Goal: Information Seeking & Learning: Learn about a topic

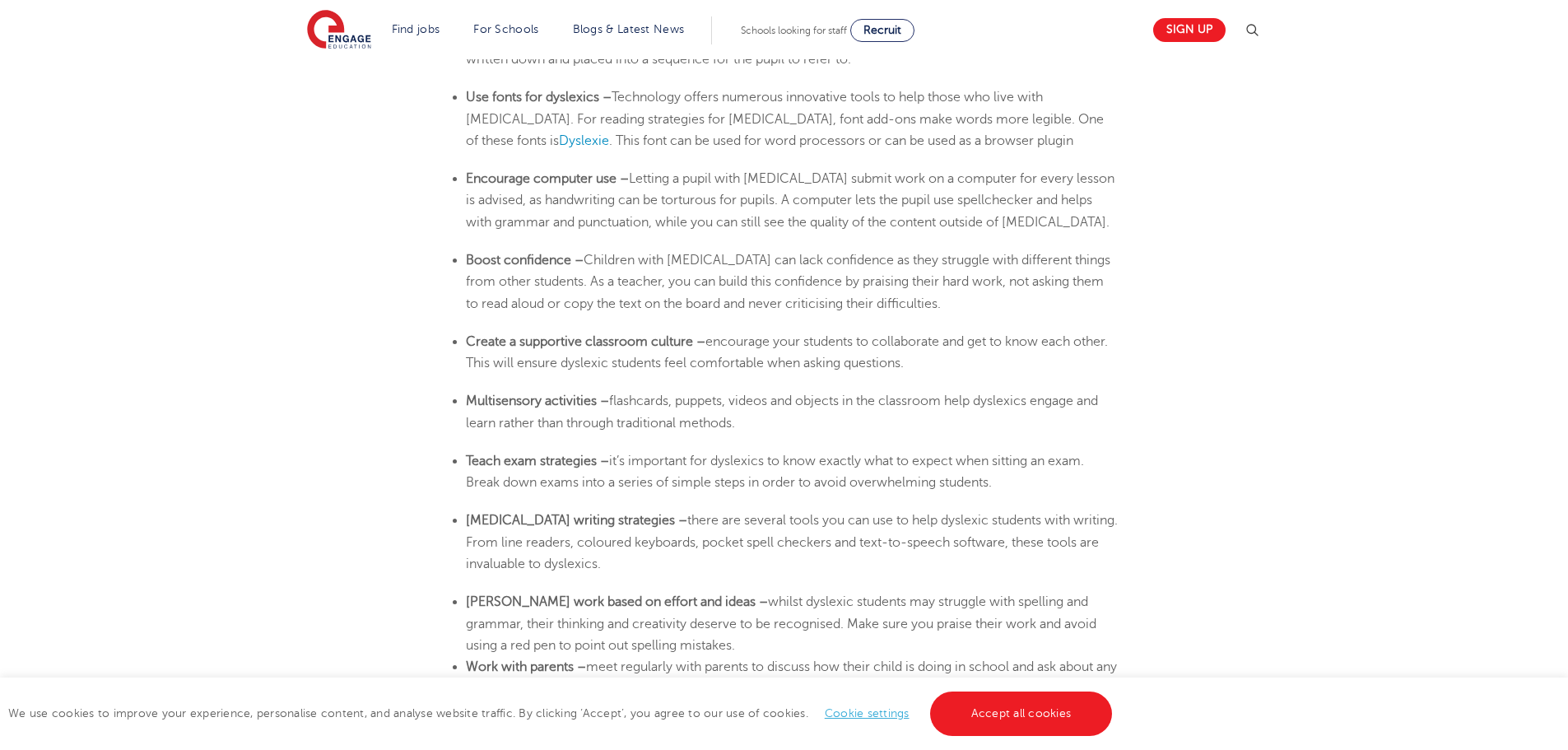
scroll to position [2883, 0]
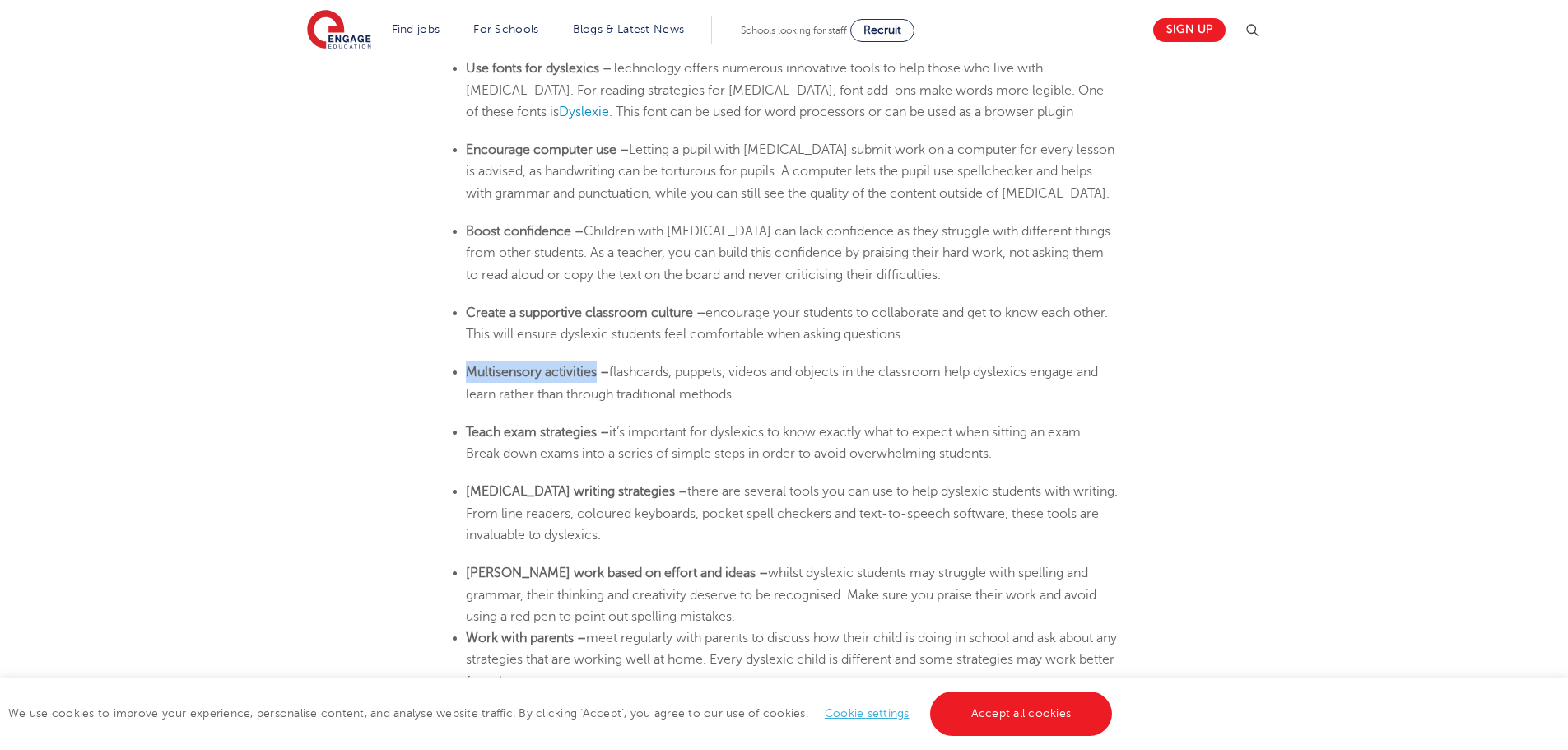
drag, startPoint x: 466, startPoint y: 370, endPoint x: 597, endPoint y: 369, distance: 131.0
click at [597, 369] on b "Multisensory activities –" at bounding box center [538, 372] width 144 height 15
copy b "Multisensory activities"
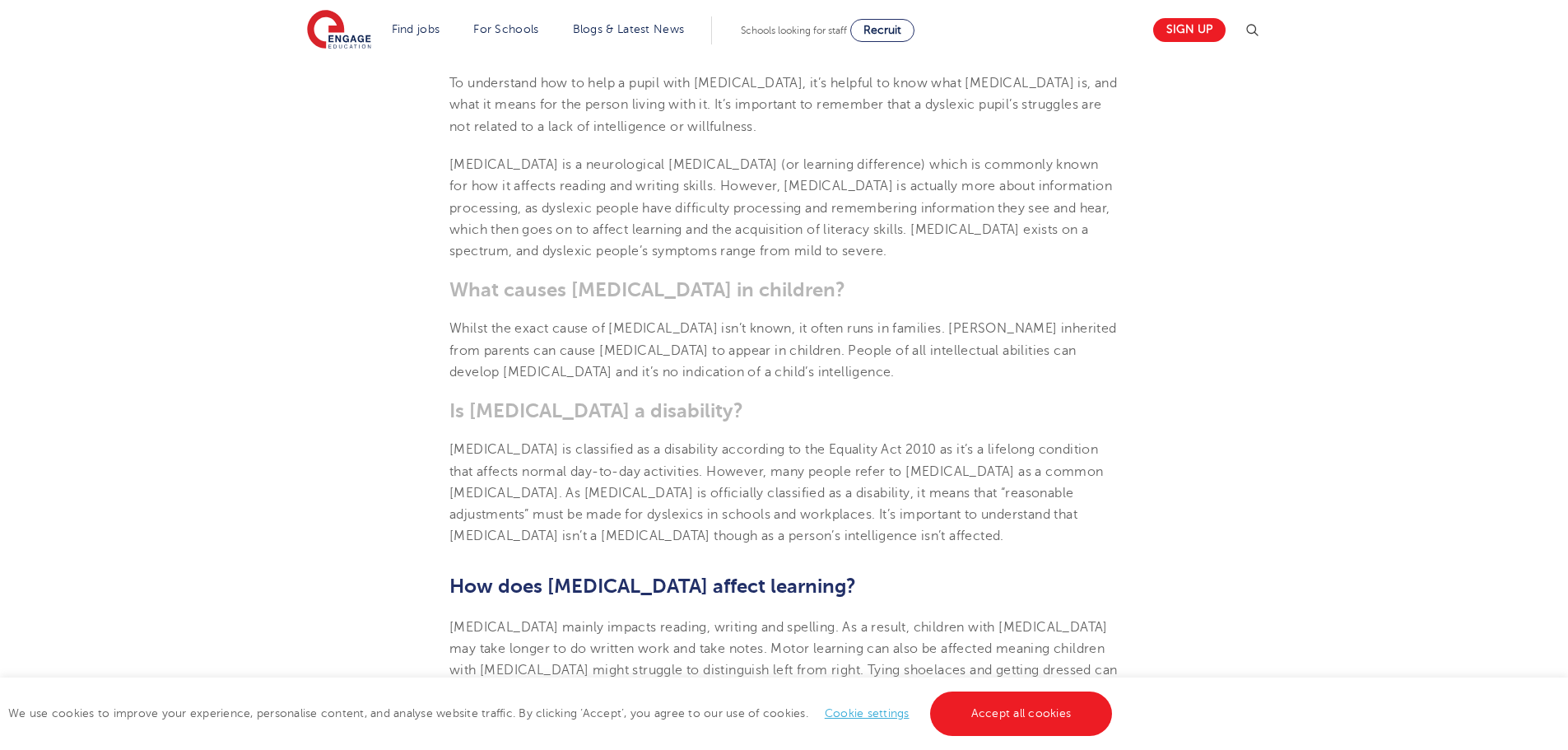
scroll to position [659, 0]
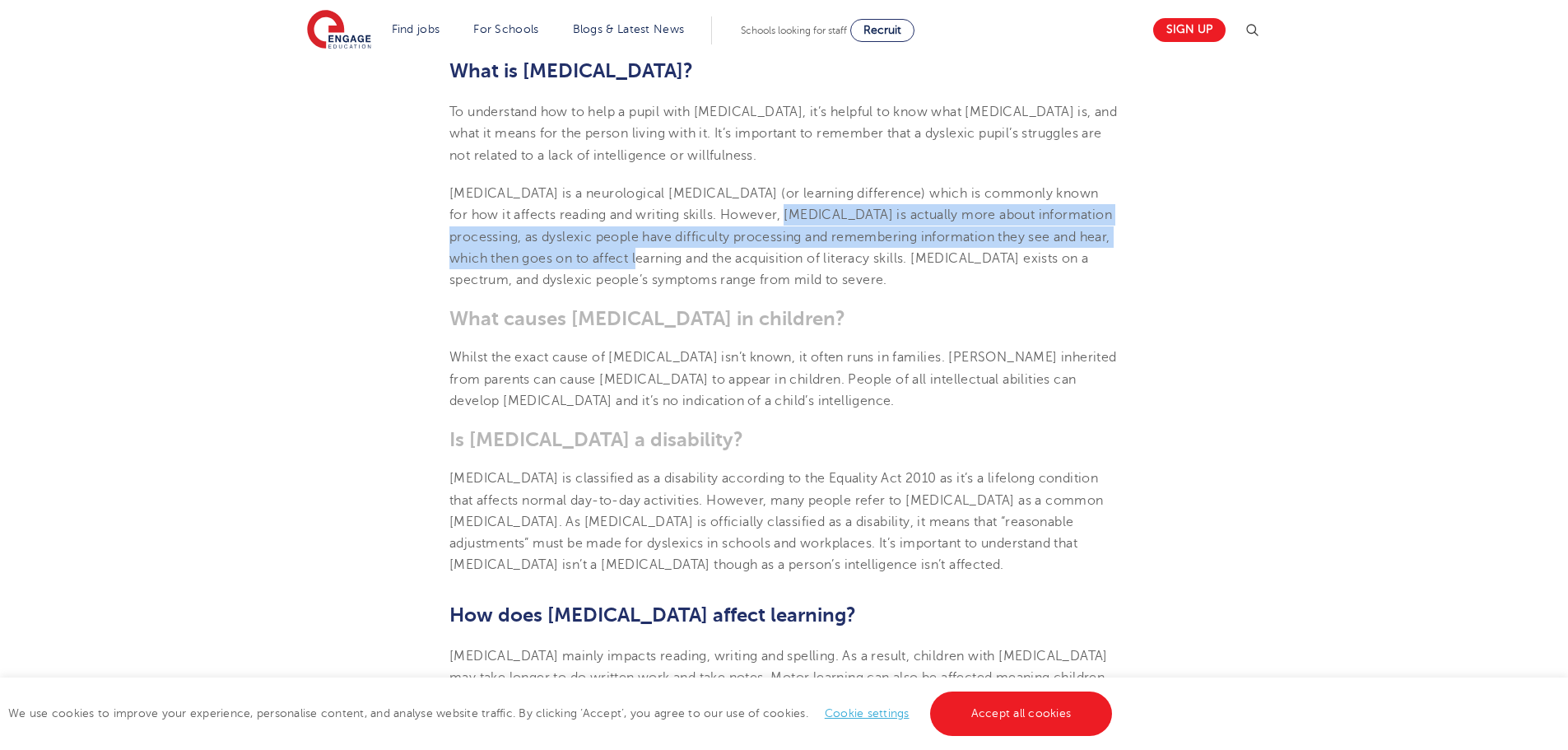
drag, startPoint x: 727, startPoint y: 214, endPoint x: 613, endPoint y: 262, distance: 123.7
click at [613, 262] on span "[MEDICAL_DATA] is a neurological [MEDICAL_DATA] (or learning difference) which …" at bounding box center [781, 237] width 663 height 102
copy span "yslexia is actually more about information processing, as dyslexic people have …"
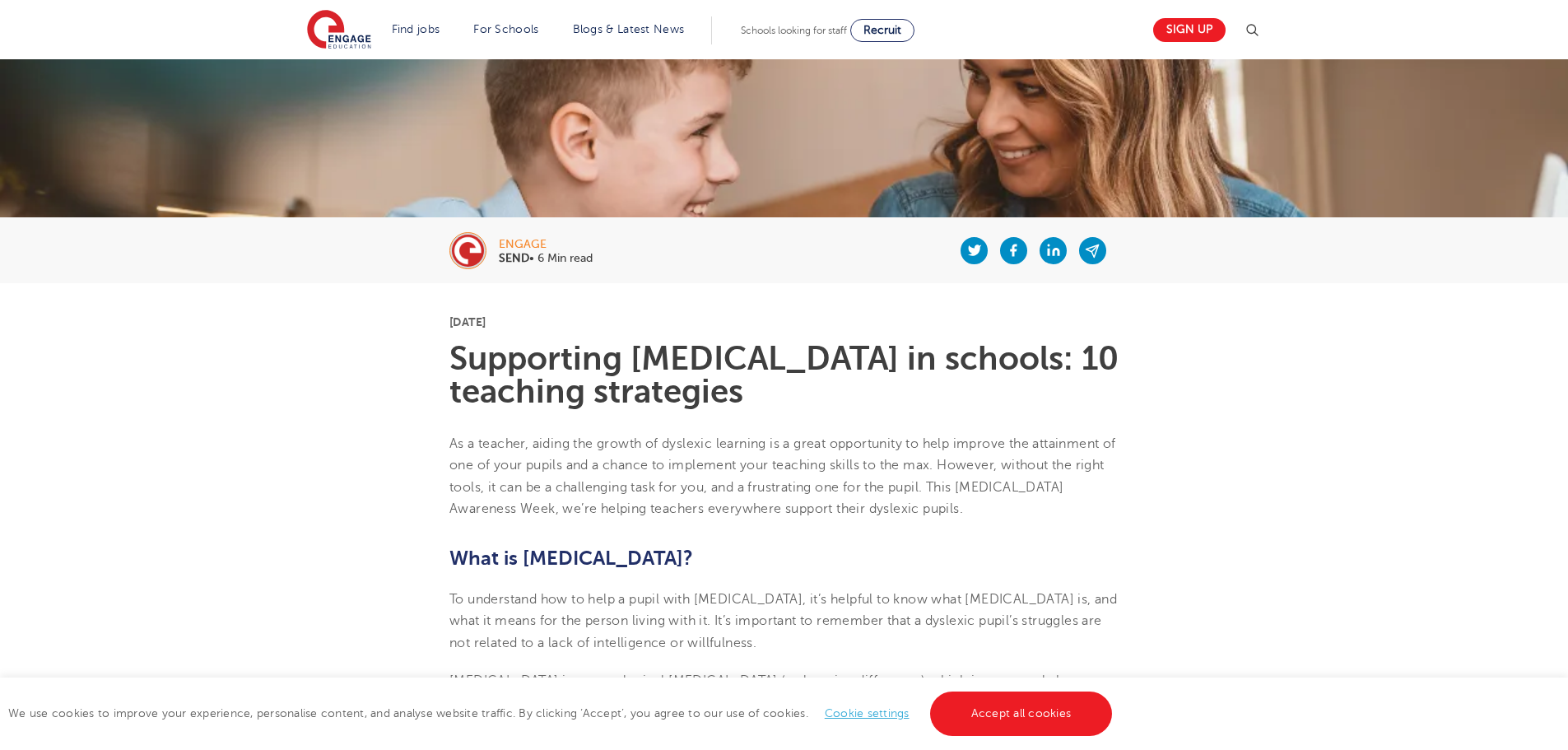
scroll to position [0, 0]
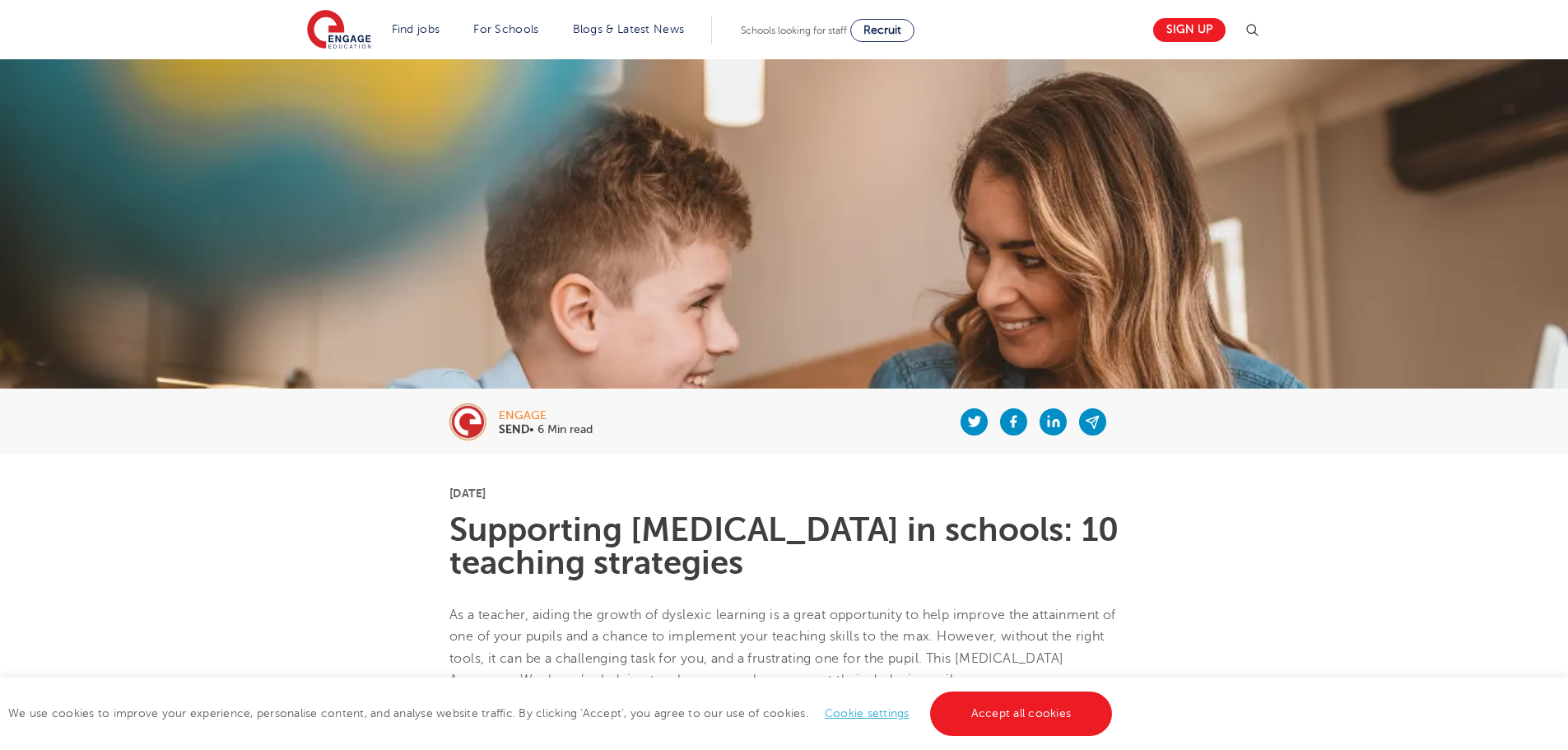
drag, startPoint x: 193, startPoint y: 502, endPoint x: 209, endPoint y: 505, distance: 16.3
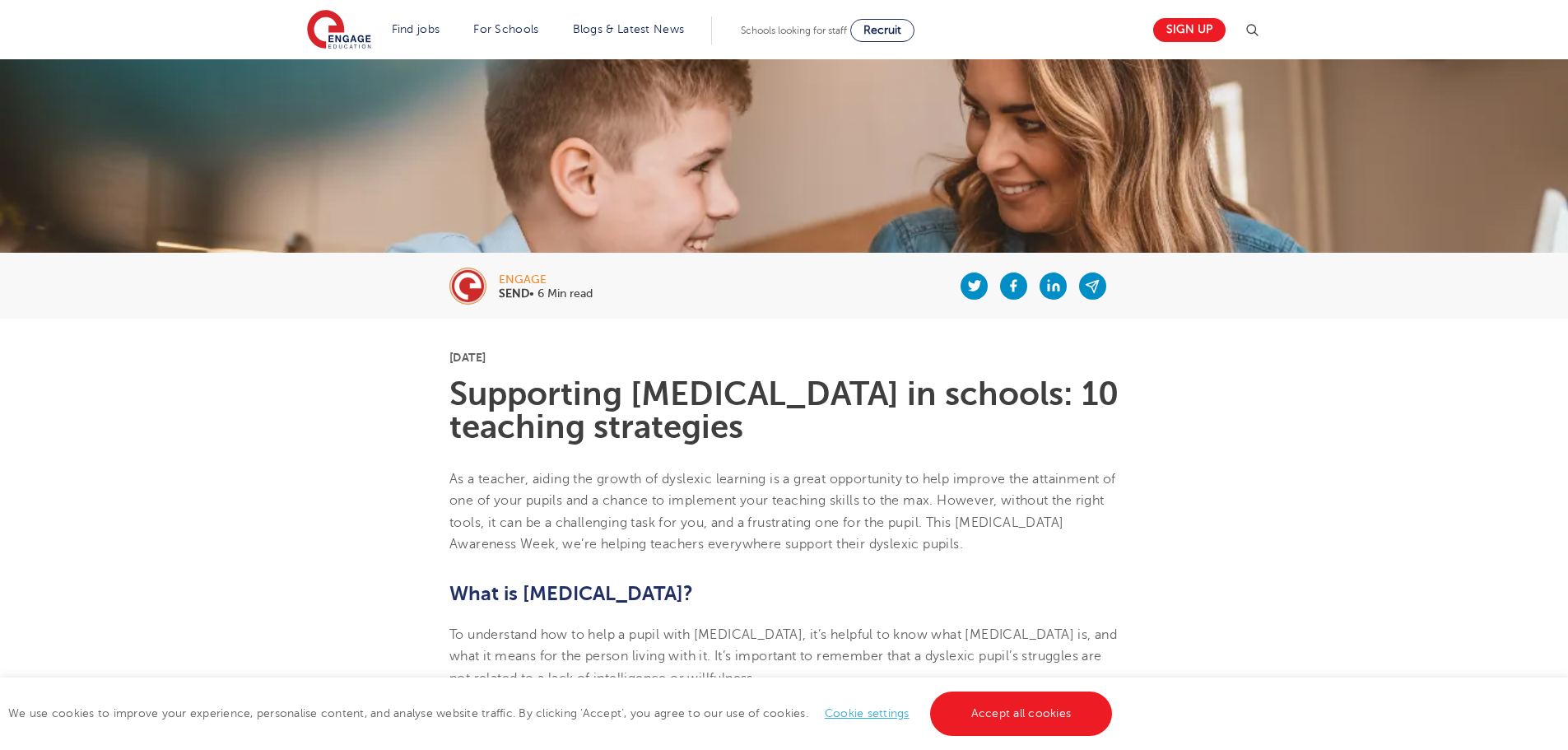
scroll to position [164, 0]
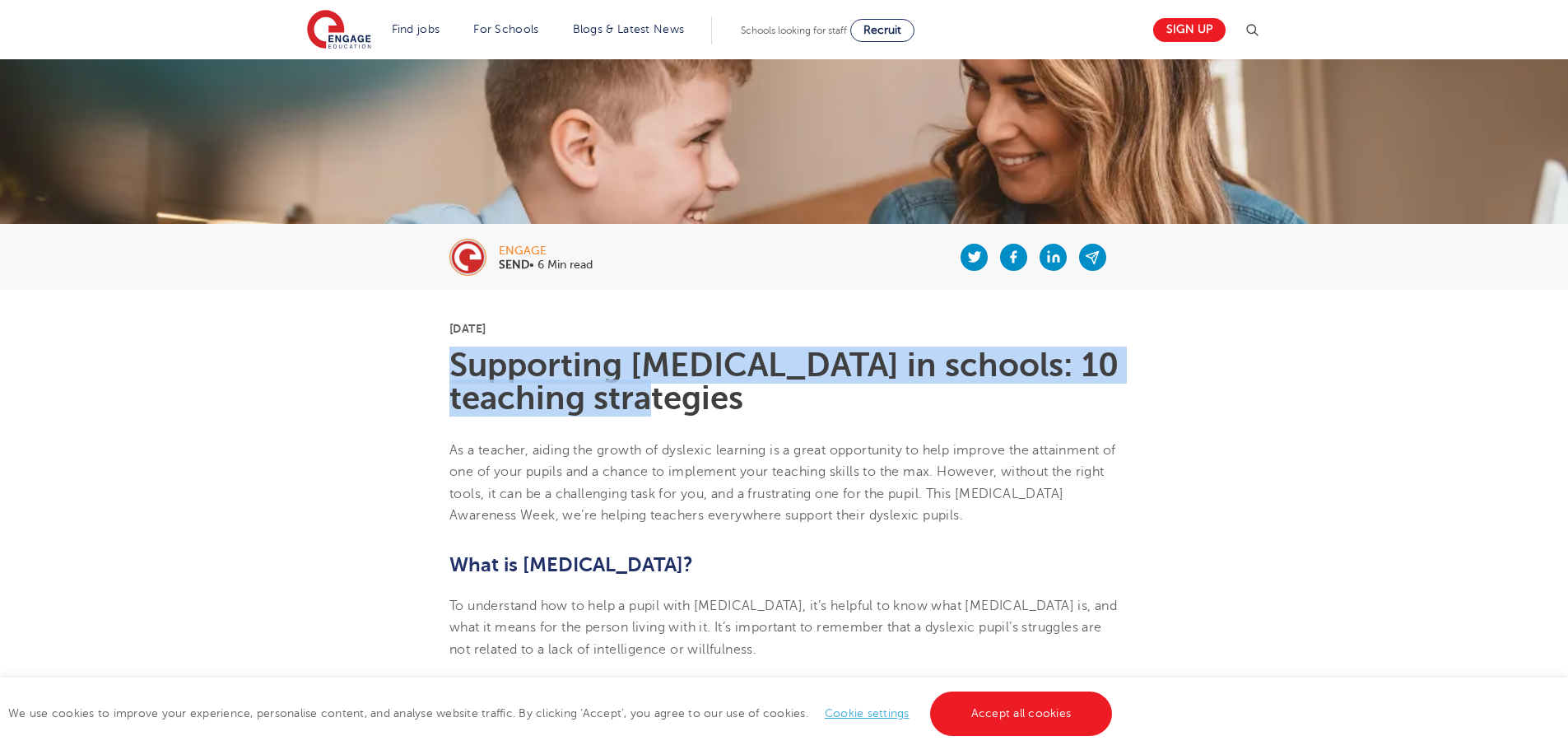
drag, startPoint x: 452, startPoint y: 359, endPoint x: 608, endPoint y: 393, distance: 159.7
click at [608, 393] on h1 "Supporting [MEDICAL_DATA] in schools: 10 teaching strategies" at bounding box center [784, 381] width 670 height 66
copy h1 "Supporting [MEDICAL_DATA] in schools: 10 teaching strategies"
